Goal: Navigation & Orientation: Find specific page/section

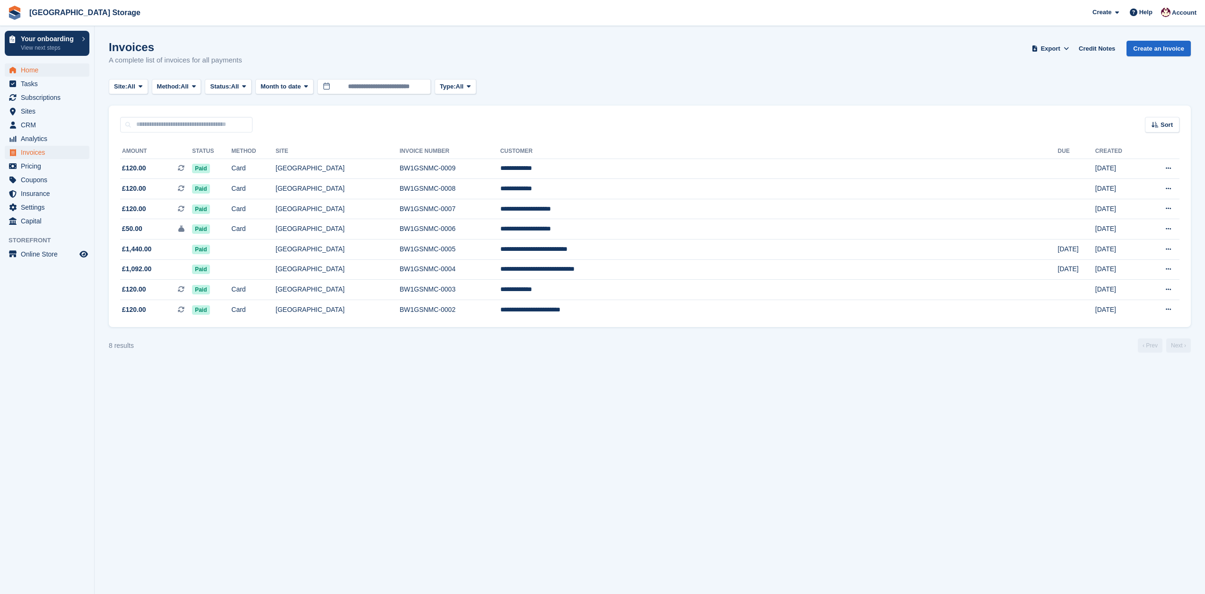
click at [36, 70] on span "Home" at bounding box center [49, 69] width 57 height 13
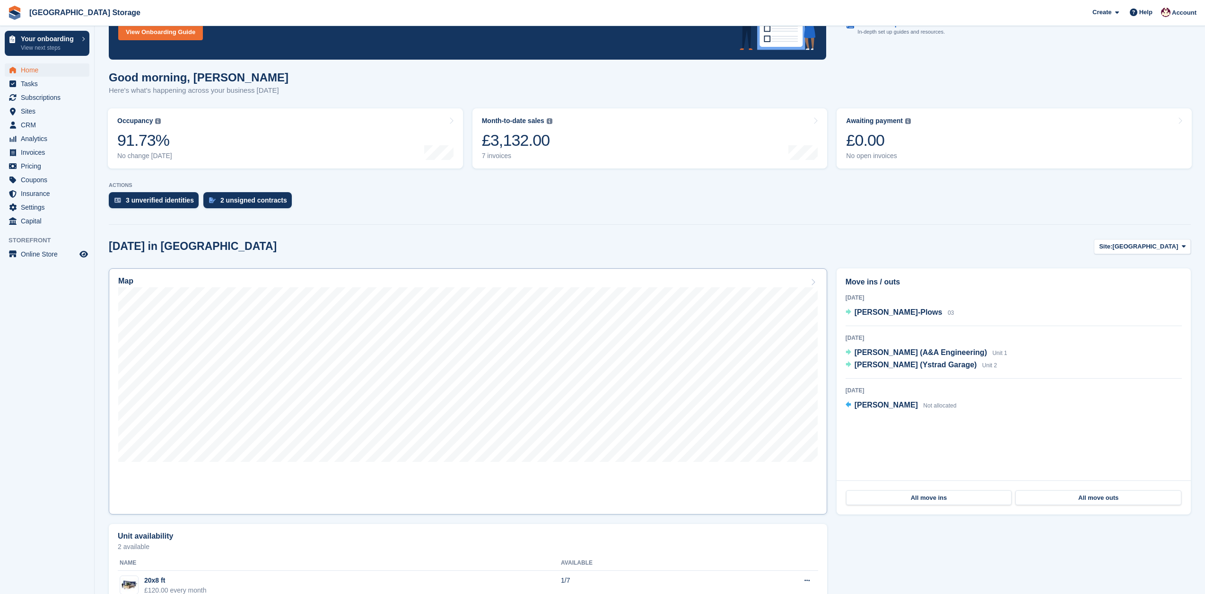
scroll to position [74, 0]
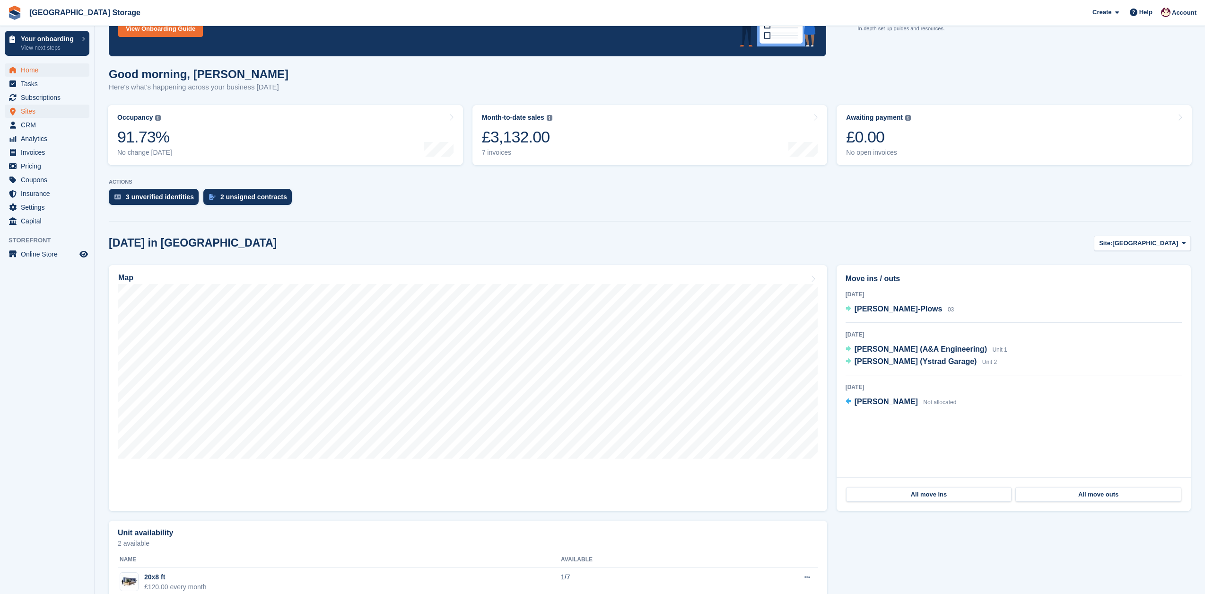
click at [32, 112] on span "Sites" at bounding box center [49, 111] width 57 height 13
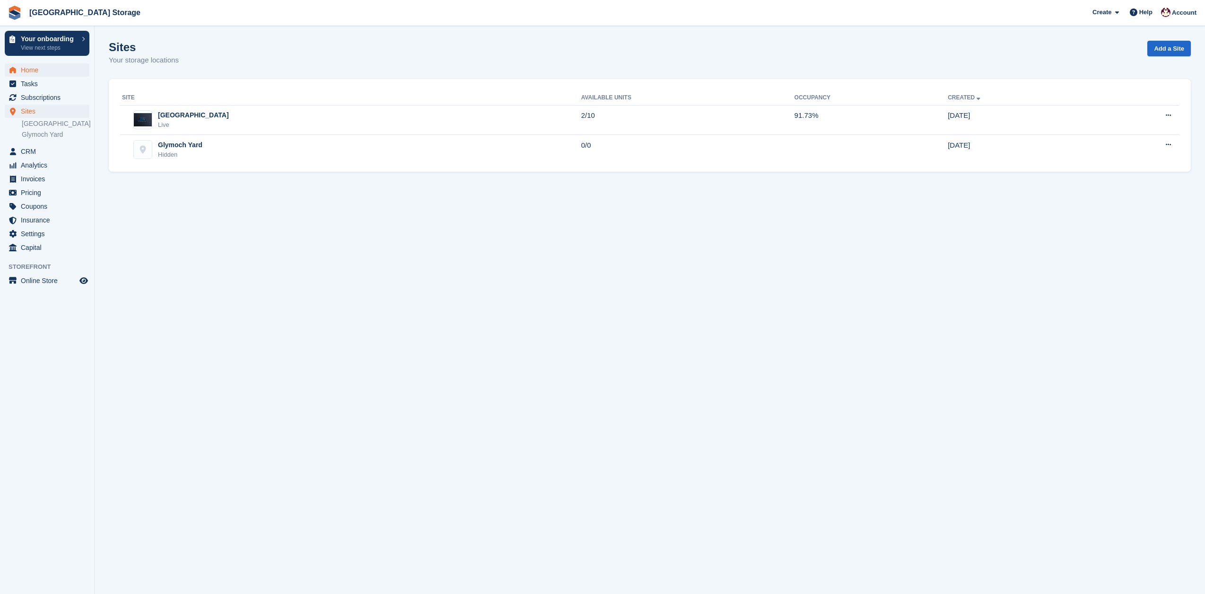
click at [34, 73] on span "Home" at bounding box center [49, 69] width 57 height 13
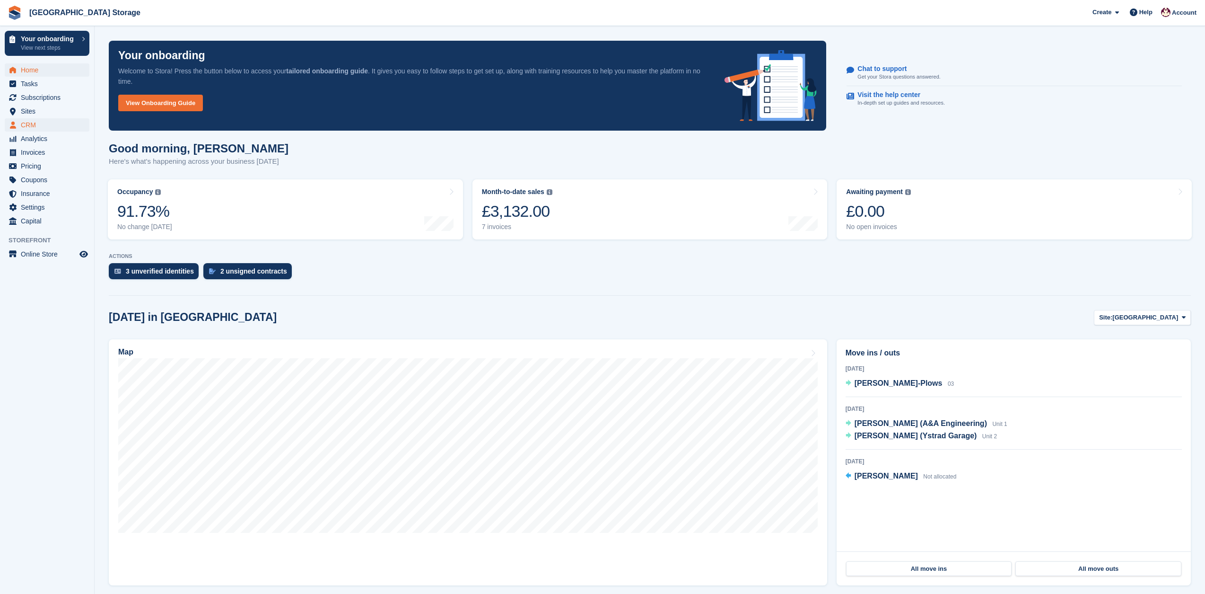
click at [31, 124] on span "CRM" at bounding box center [49, 124] width 57 height 13
